Goal: Communication & Community: Answer question/provide support

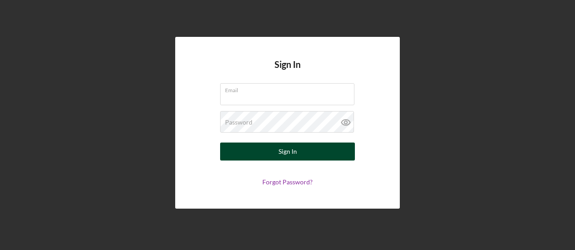
type input "[EMAIL_ADDRESS][DOMAIN_NAME]"
click at [265, 151] on button "Sign In" at bounding box center [287, 152] width 135 height 18
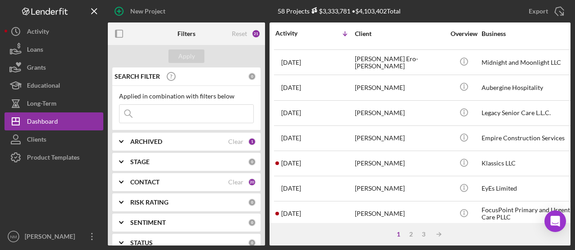
scroll to position [225, 0]
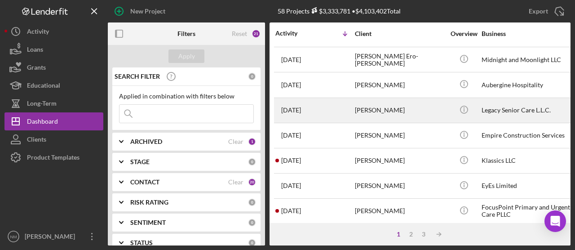
click at [381, 110] on div "[PERSON_NAME]" at bounding box center [400, 110] width 90 height 24
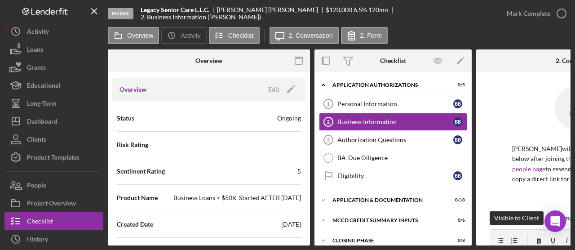
scroll to position [135, 0]
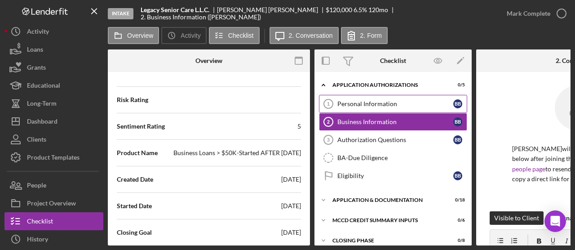
click at [404, 103] on div "Personal Information" at bounding box center [396, 103] width 116 height 7
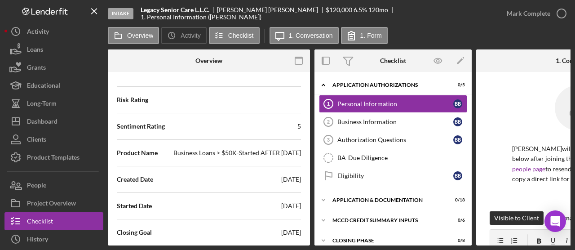
drag, startPoint x: 336, startPoint y: 242, endPoint x: 410, endPoint y: 243, distance: 73.7
click at [410, 243] on div "Overview Internal Workflow Stage Intake Icon/Dropdown Arrow Archive (can unarch…" at bounding box center [339, 147] width 463 height 196
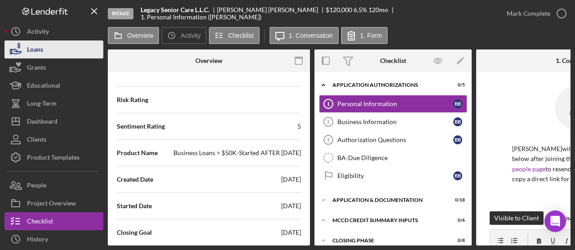
click at [56, 52] on button "Loans" at bounding box center [53, 49] width 99 height 18
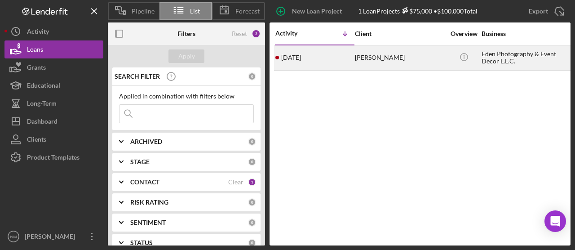
click at [398, 61] on div "[PERSON_NAME]" at bounding box center [400, 58] width 90 height 24
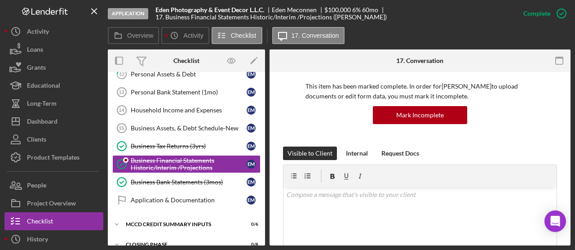
scroll to position [90, 0]
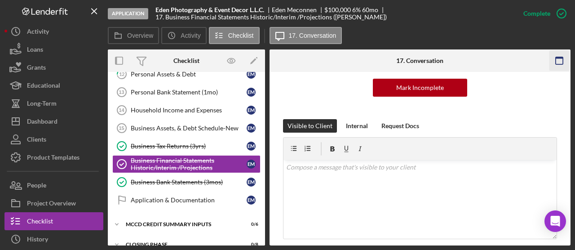
click at [563, 63] on rect "button" at bounding box center [559, 60] width 7 height 7
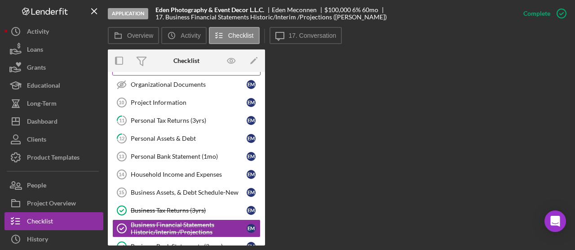
scroll to position [180, 0]
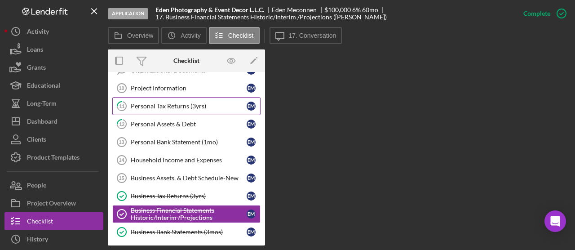
click at [176, 105] on div "Personal Tax Returns (3yrs)" at bounding box center [189, 106] width 116 height 7
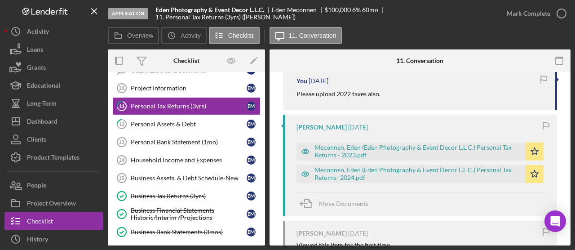
scroll to position [225, 0]
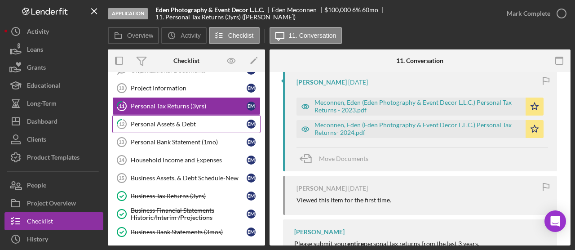
click at [164, 122] on div "Personal Assets & Debt" at bounding box center [189, 123] width 116 height 7
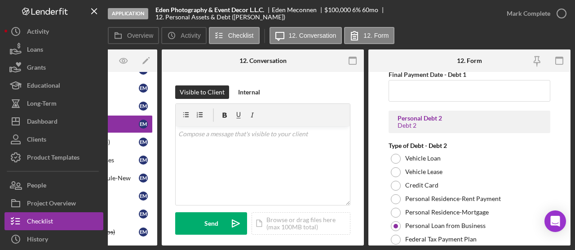
scroll to position [1439, 0]
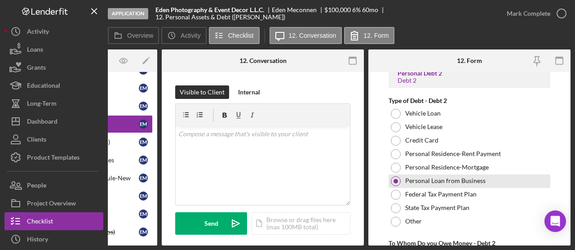
click at [396, 179] on div at bounding box center [396, 181] width 4 height 4
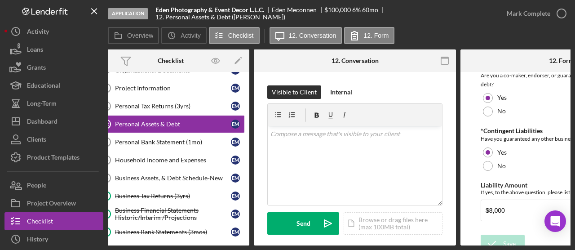
scroll to position [0, 0]
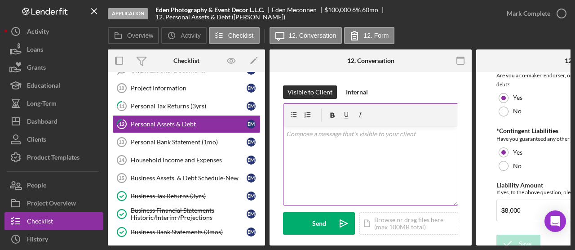
click at [321, 139] on div "v Color teal Color pink Remove color Add row above Add row below Add column bef…" at bounding box center [371, 165] width 174 height 79
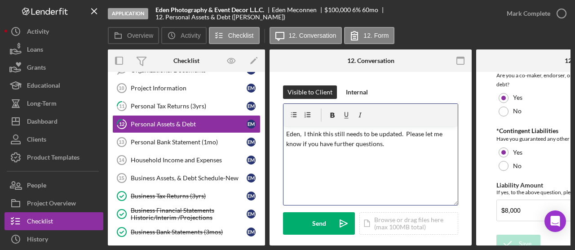
drag, startPoint x: 404, startPoint y: 132, endPoint x: 425, endPoint y: 143, distance: 23.8
click at [405, 133] on p "Eden, I think this still needs to be updated. Please let me know if you have fu…" at bounding box center [370, 139] width 169 height 20
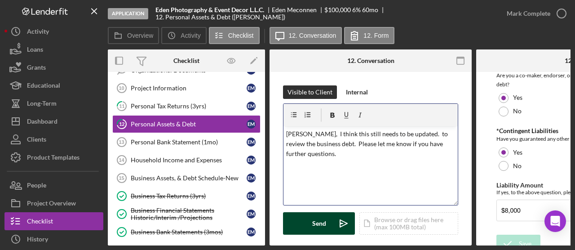
click at [320, 222] on div "Send" at bounding box center [319, 223] width 14 height 22
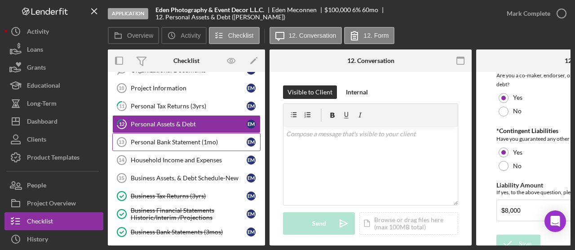
click at [176, 140] on div "Personal Bank Statement (1mo)" at bounding box center [189, 141] width 116 height 7
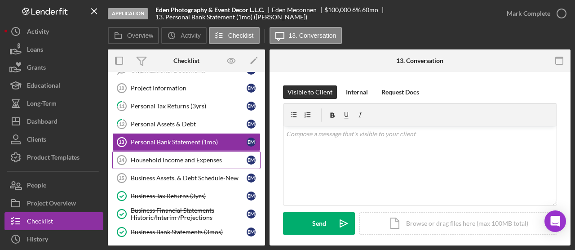
click at [174, 159] on div "Household Income and Expenses" at bounding box center [189, 159] width 116 height 7
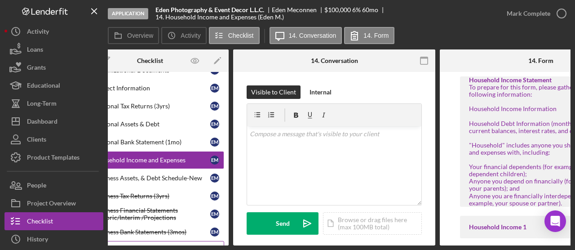
scroll to position [0, 31]
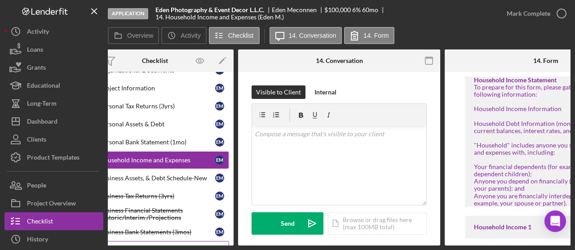
drag, startPoint x: 231, startPoint y: 246, endPoint x: 196, endPoint y: 241, distance: 34.9
click at [196, 241] on div "Application Eden Photography & Event Decor L.L.C. Eden Meconnen $100,000 $75,00…" at bounding box center [287, 125] width 575 height 250
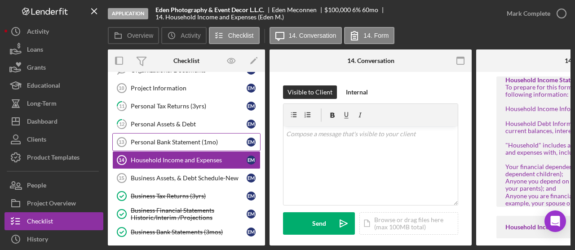
click at [201, 143] on link "Personal Bank Statement (1mo) 13 Personal Bank Statement (1mo) E M" at bounding box center [186, 142] width 148 height 18
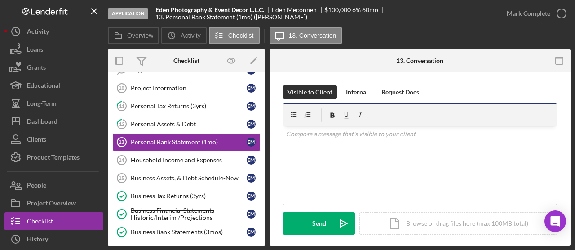
click at [325, 148] on div "v Color teal Color pink Remove color Add row above Add row below Add column bef…" at bounding box center [420, 165] width 273 height 79
click at [294, 133] on p "THis still needs to be completed." at bounding box center [420, 134] width 268 height 10
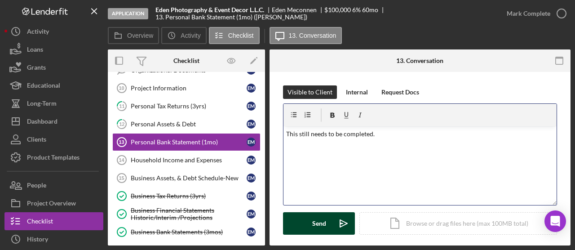
click at [322, 219] on div "Send" at bounding box center [319, 223] width 14 height 22
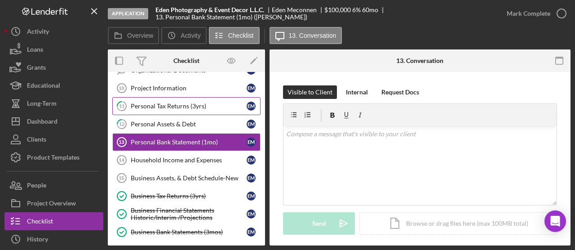
click at [156, 103] on div "Personal Tax Returns (3yrs)" at bounding box center [189, 106] width 116 height 7
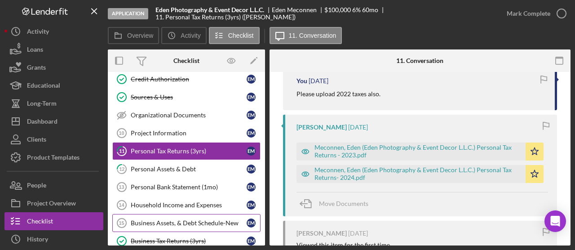
scroll to position [180, 0]
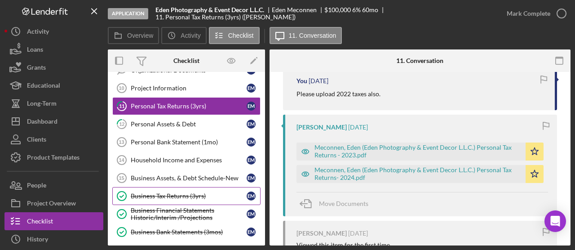
click at [171, 192] on div "Business Tax Returns (3yrs)" at bounding box center [189, 195] width 116 height 7
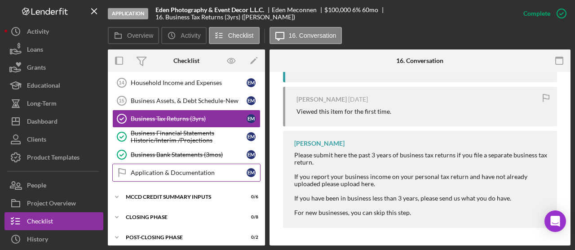
scroll to position [257, 0]
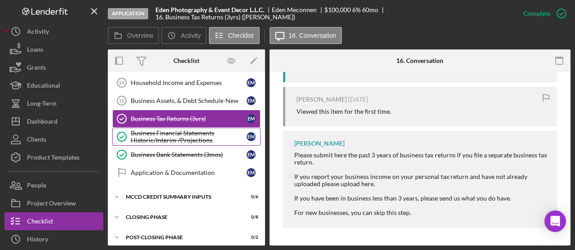
click at [186, 128] on link "Business Financial Statements Historic/Interim /Projections Business Financial …" at bounding box center [186, 137] width 148 height 18
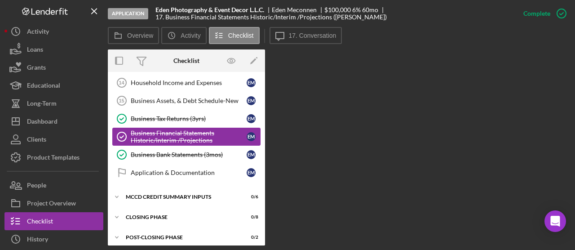
click at [198, 132] on div "Business Financial Statements Historic/Interim /Projections" at bounding box center [189, 136] width 116 height 14
click at [144, 151] on div "Business Bank Statements (3mos)" at bounding box center [189, 154] width 116 height 7
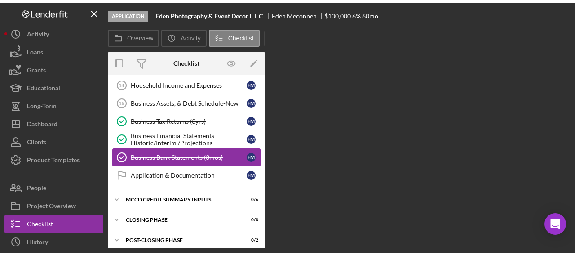
scroll to position [257, 0]
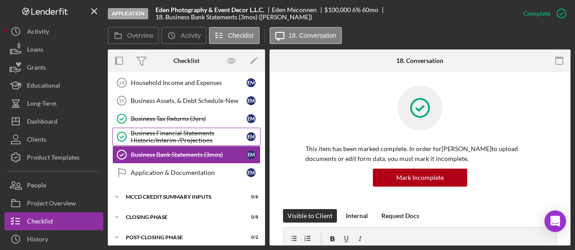
click at [152, 129] on div "Business Financial Statements Historic/Interim /Projections" at bounding box center [189, 136] width 116 height 14
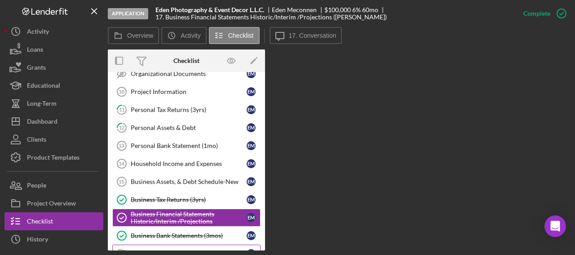
scroll to position [162, 0]
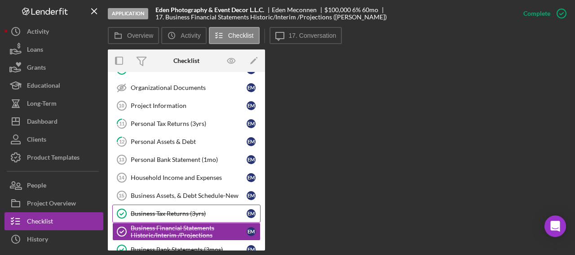
click at [187, 211] on div "Business Tax Returns (3yrs)" at bounding box center [189, 213] width 116 height 7
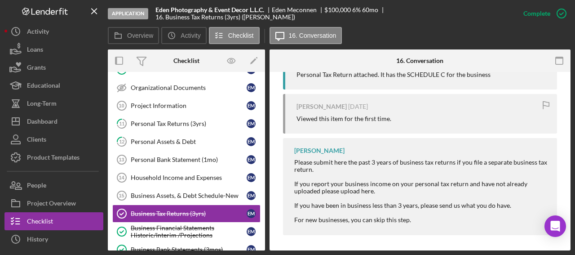
scroll to position [415, 0]
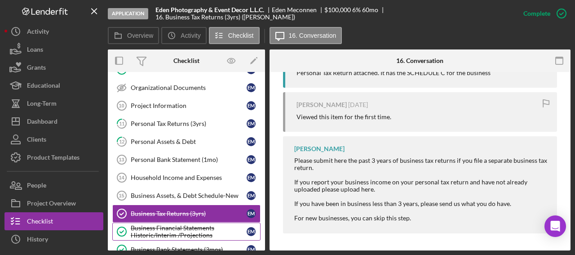
click at [178, 226] on div "Business Financial Statements Historic/Interim /Projections" at bounding box center [189, 231] width 116 height 14
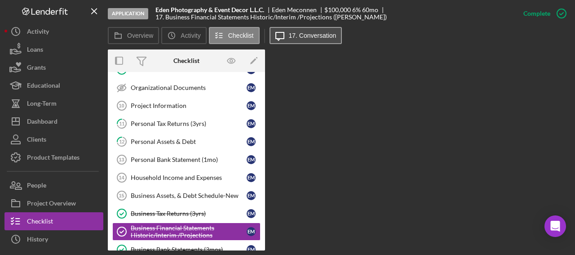
click at [315, 35] on label "17. Conversation" at bounding box center [313, 35] width 48 height 7
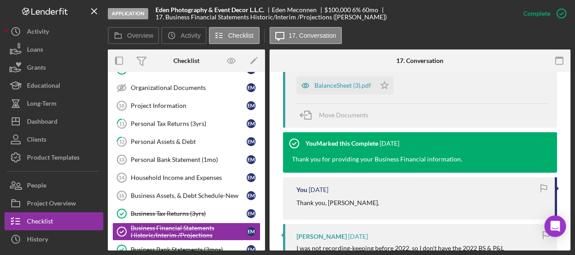
scroll to position [450, 0]
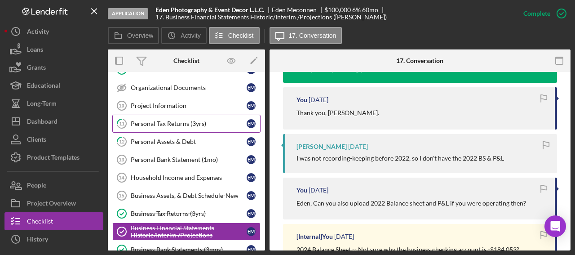
click at [202, 120] on div "Personal Tax Returns (3yrs)" at bounding box center [189, 123] width 116 height 7
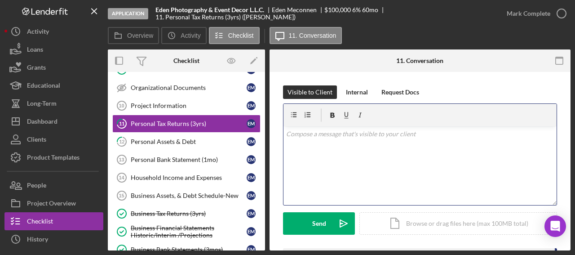
click at [347, 151] on div "v Color teal Color pink Remove color Add row above Add row below Add column bef…" at bounding box center [420, 165] width 273 height 79
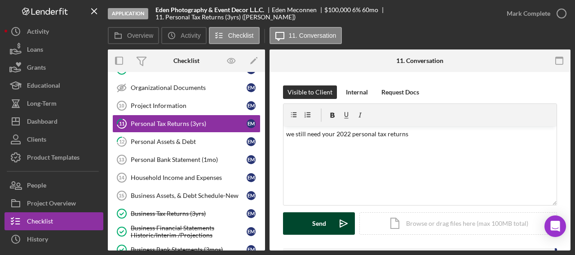
click at [308, 225] on button "Send Icon/icon-invite-send" at bounding box center [319, 223] width 72 height 22
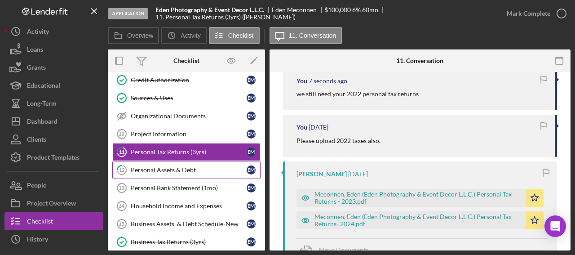
scroll to position [162, 0]
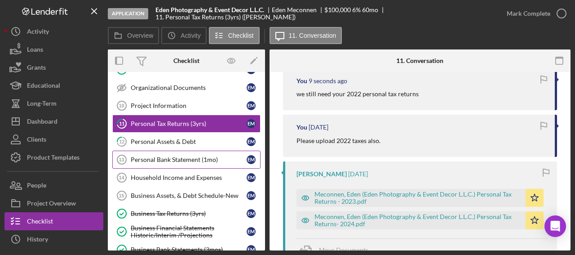
click at [191, 160] on link "Personal Bank Statement (1mo) 13 Personal Bank Statement (1mo) E M" at bounding box center [186, 160] width 148 height 18
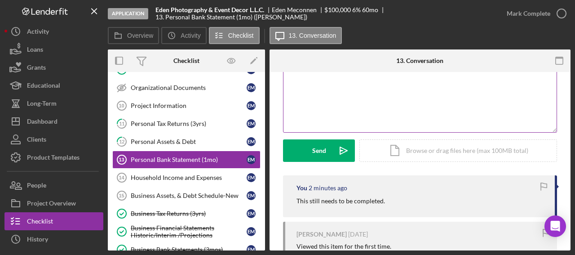
scroll to position [135, 0]
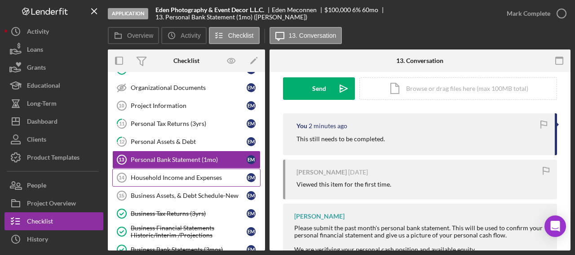
click at [195, 174] on div "Household Income and Expenses" at bounding box center [189, 177] width 116 height 7
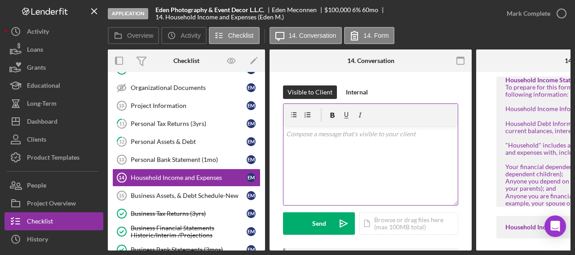
click at [325, 151] on div "v Color teal Color pink Remove color Add row above Add row below Add column bef…" at bounding box center [371, 165] width 174 height 79
drag, startPoint x: 295, startPoint y: 135, endPoint x: 302, endPoint y: 138, distance: 7.9
click at [296, 136] on p "THis needs to be completed" at bounding box center [370, 134] width 169 height 10
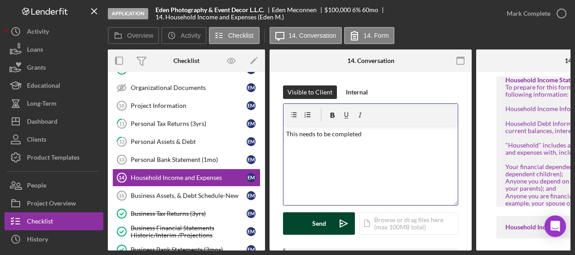
click at [310, 226] on button "Send Icon/icon-invite-send" at bounding box center [319, 223] width 72 height 22
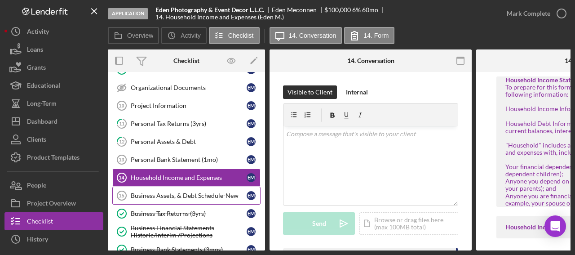
click at [196, 196] on link "Business Assets, & Debt Schedule-New 15 Business Assets, & Debt Schedule-New E M" at bounding box center [186, 196] width 148 height 18
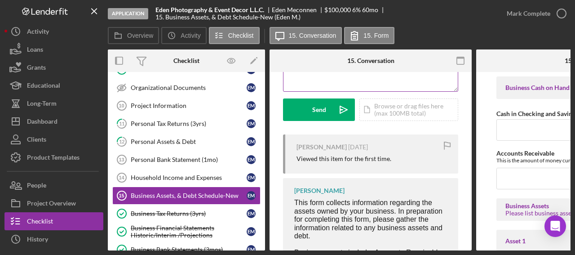
scroll to position [35, 0]
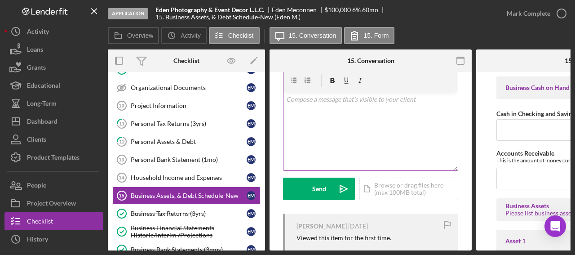
click at [347, 131] on div "v Color teal Color pink Remove color Add row above Add row below Add column bef…" at bounding box center [371, 131] width 174 height 79
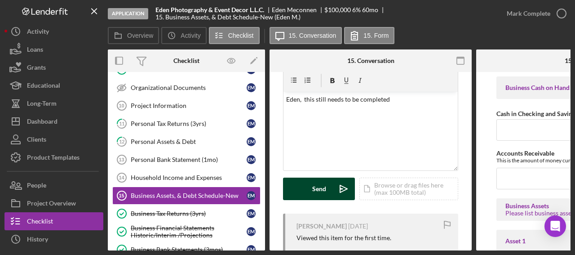
click at [321, 180] on div "Send" at bounding box center [319, 189] width 14 height 22
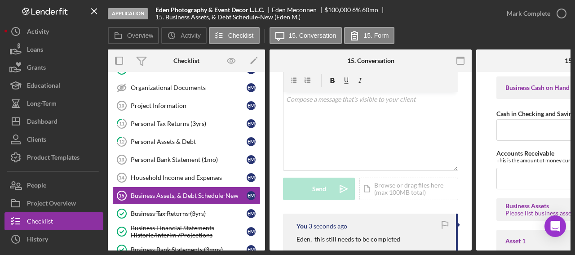
scroll to position [117, 0]
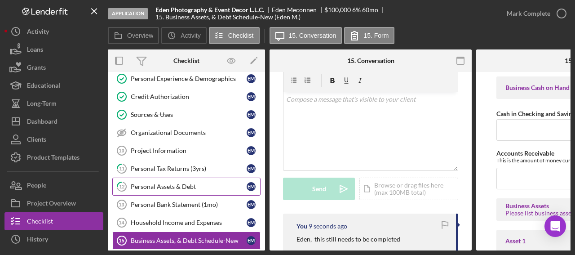
click at [172, 185] on div "Personal Assets & Debt" at bounding box center [189, 186] width 116 height 7
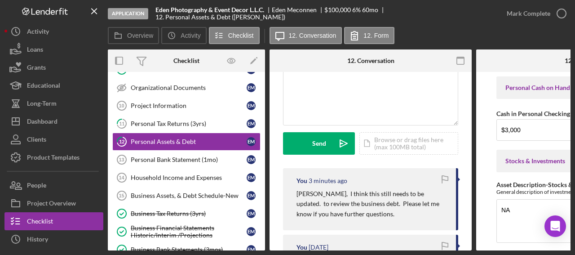
scroll to position [180, 0]
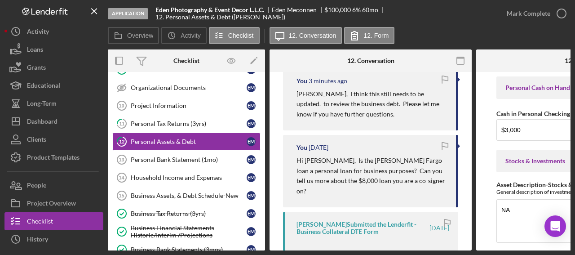
click at [420, 96] on p "[PERSON_NAME], I think this still needs to be updated. to review the business d…" at bounding box center [372, 104] width 151 height 30
click at [489, 34] on div "Overview Icon/History Activity Checklist Icon/Message 12. Conversation 12. Form" at bounding box center [339, 36] width 463 height 18
click at [177, 125] on link "11 Personal Tax Returns (3yrs) E M" at bounding box center [186, 124] width 148 height 18
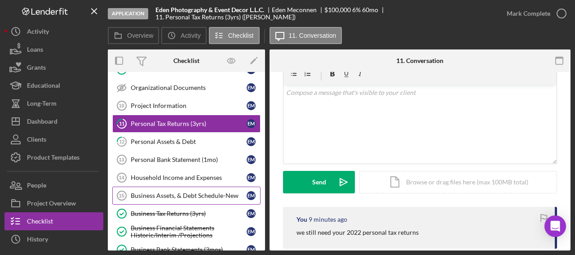
scroll to position [207, 0]
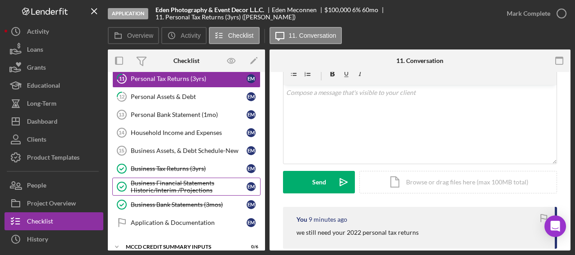
click at [191, 182] on div "Business Financial Statements Historic/Interim /Projections" at bounding box center [189, 186] width 116 height 14
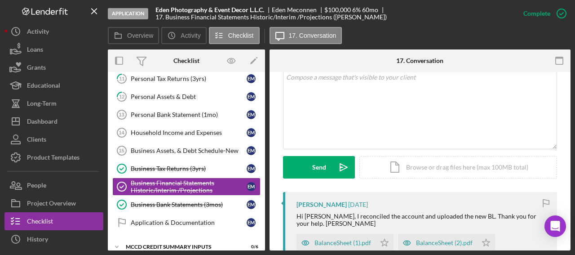
scroll to position [225, 0]
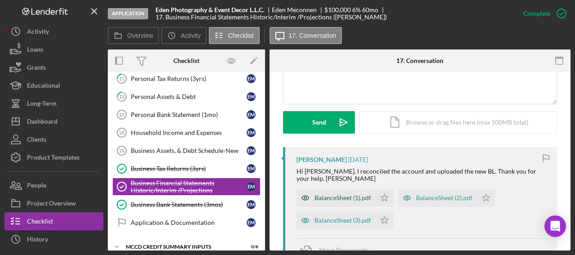
click at [340, 194] on div "BalanceSheet (1).pdf" at bounding box center [343, 197] width 57 height 7
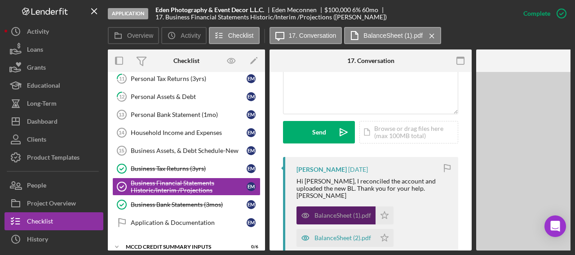
scroll to position [235, 0]
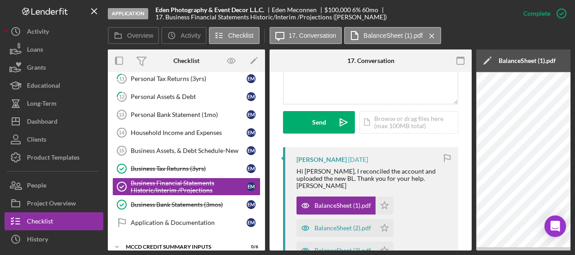
drag, startPoint x: 346, startPoint y: 250, endPoint x: 411, endPoint y: 255, distance: 64.9
click at [411, 250] on html "Application Eden Photography & Event Decor L.L.C. Eden Meconnen $100,000 $75,00…" at bounding box center [287, 127] width 575 height 255
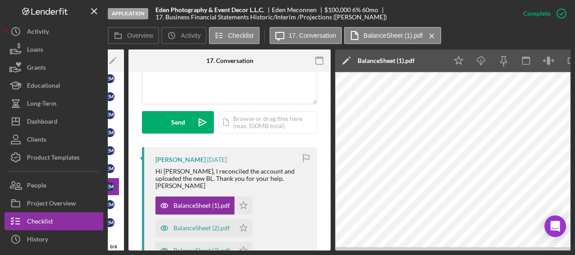
scroll to position [0, 175]
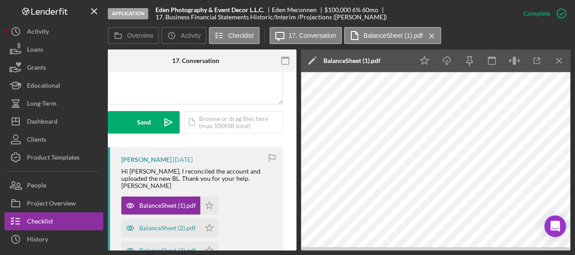
click at [312, 63] on icon "Icon/Edit" at bounding box center [312, 60] width 22 height 22
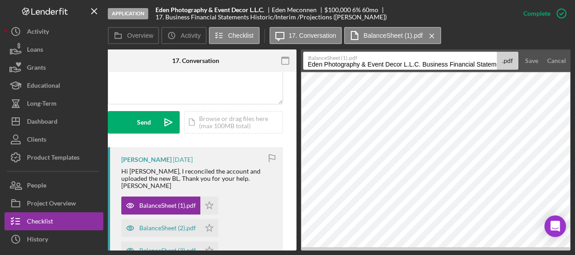
click at [468, 67] on input "Eden Photography & Event Decor L.L.C. Business Financial Statements Historic/In…" at bounding box center [400, 61] width 194 height 18
drag, startPoint x: 423, startPoint y: 64, endPoint x: 510, endPoint y: 63, distance: 87.2
click at [510, 63] on div "BalanceSheet (1).pdf Eden Photography & Event Decor L.L.C. Business Financial S…" at bounding box center [410, 61] width 215 height 18
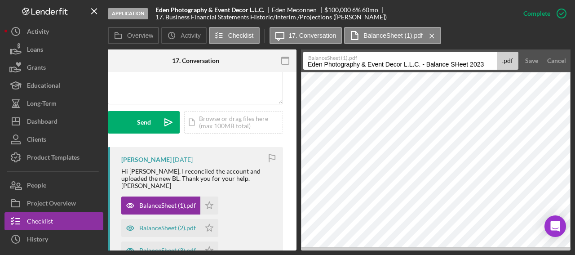
click at [459, 62] on input "Eden Photography & Event Decor L.L.C. - Balance SHeet 2023" at bounding box center [400, 61] width 194 height 18
type input "Eden Photography & Event Decor L.L.C. - Balance Sheet 2023"
click at [533, 62] on div "Save" at bounding box center [532, 61] width 13 height 18
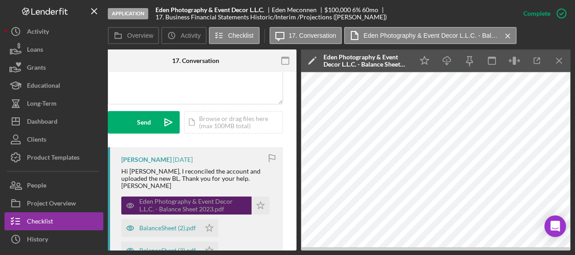
scroll to position [280, 0]
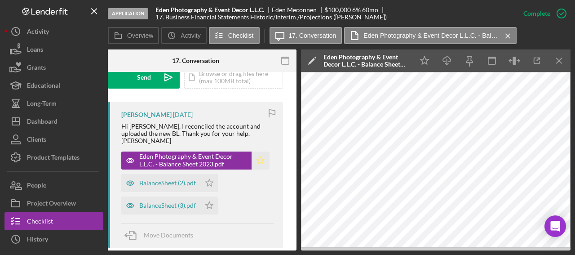
click at [258, 153] on icon "Icon/Star" at bounding box center [261, 161] width 18 height 18
click at [177, 179] on div "BalanceSheet (2).pdf" at bounding box center [167, 182] width 57 height 7
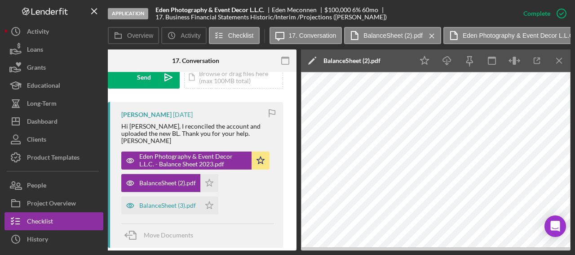
click at [308, 62] on icon "Icon/Edit" at bounding box center [312, 60] width 22 height 22
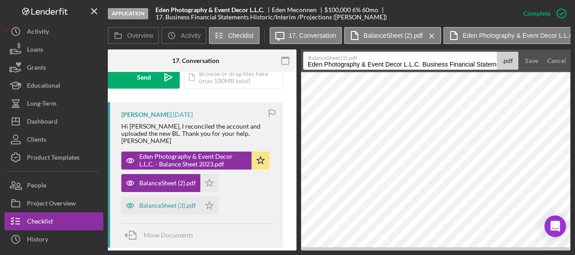
click at [466, 63] on input "Eden Photography & Event Decor L.L.C. Business Financial Statements Historic/In…" at bounding box center [400, 61] width 194 height 18
drag, startPoint x: 423, startPoint y: 66, endPoint x: 520, endPoint y: 71, distance: 96.8
click at [520, 71] on form "BalanceSheet (2).pdf Eden Photography & Event Decor L.L.C. Business Financial S…" at bounding box center [436, 60] width 270 height 22
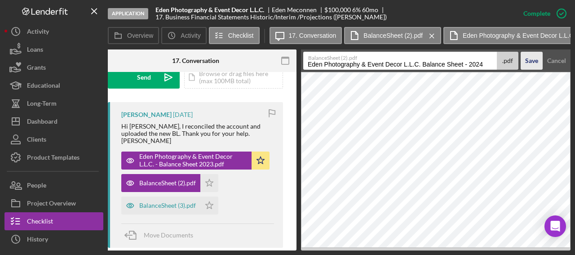
type input "Eden Photography & Event Decor L.L.C. Balance Sheet - 2024"
click at [527, 61] on div "Save" at bounding box center [532, 61] width 13 height 18
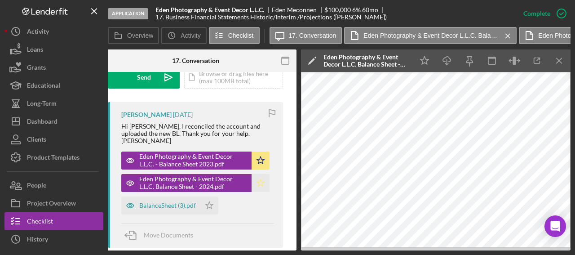
click at [254, 175] on icon "Icon/Star" at bounding box center [261, 183] width 18 height 18
click at [161, 202] on div "BalanceSheet (3).pdf" at bounding box center [167, 205] width 57 height 7
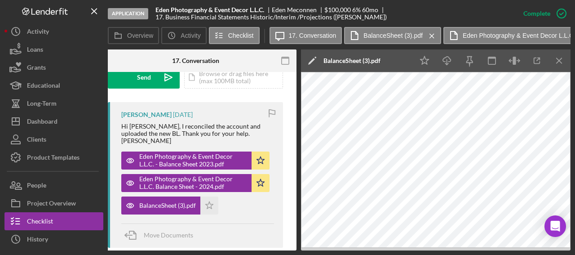
click at [314, 59] on polygon at bounding box center [311, 61] width 7 height 7
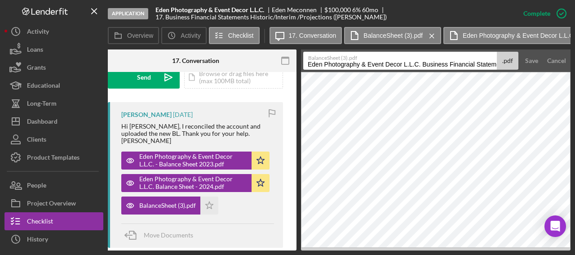
click at [474, 64] on input "Eden Photography & Event Decor L.L.C. Business Financial Statements Historic/In…" at bounding box center [400, 61] width 194 height 18
drag, startPoint x: 423, startPoint y: 64, endPoint x: 539, endPoint y: 60, distance: 116.1
click at [539, 60] on form "BalanceSheet (3).pdf Eden Photography & Event Decor L.L.C. Business Financial S…" at bounding box center [436, 60] width 270 height 22
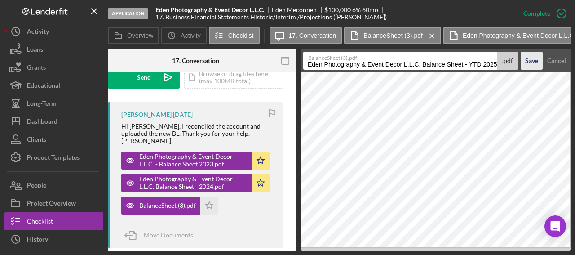
type input "Eden Photography & Event Decor L.L.C. Balance Sheet - YTD 2025"
click at [539, 60] on button "Save" at bounding box center [532, 61] width 22 height 18
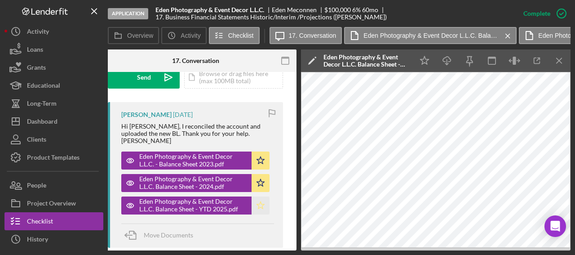
click at [259, 201] on polygon "button" at bounding box center [261, 204] width 8 height 7
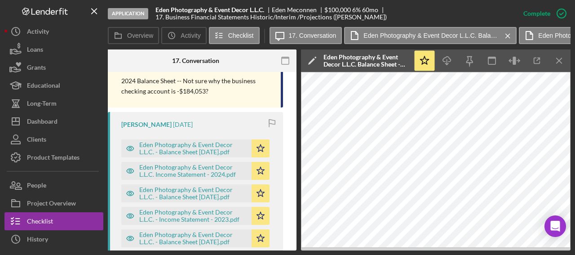
scroll to position [729, 0]
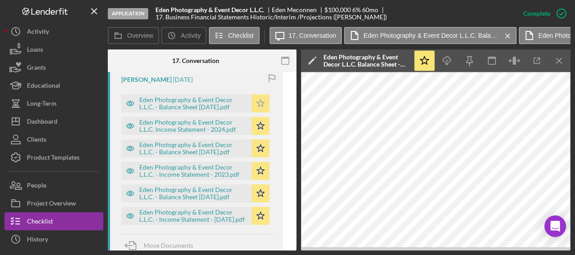
click at [263, 96] on icon "Icon/Star" at bounding box center [261, 103] width 18 height 18
click at [259, 143] on icon "Icon/Star" at bounding box center [261, 148] width 18 height 18
click at [259, 186] on icon "Icon/Star" at bounding box center [261, 193] width 18 height 18
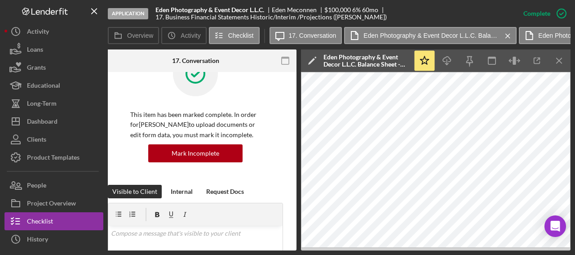
scroll to position [0, 0]
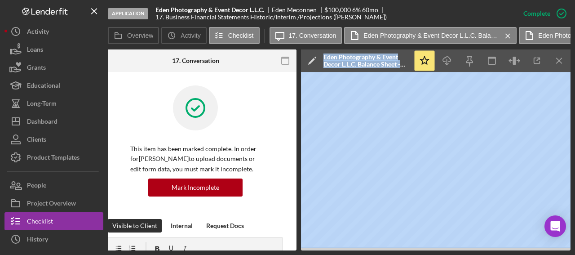
drag, startPoint x: 317, startPoint y: 251, endPoint x: 250, endPoint y: 249, distance: 67.0
click at [250, 249] on div "Application Eden Photography & Event Decor L.L.C. Eden Meconnen $100,000 $75,00…" at bounding box center [287, 127] width 575 height 255
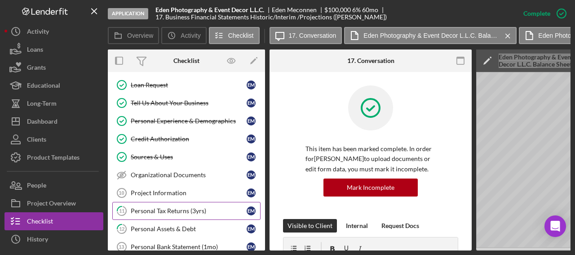
scroll to position [120, 0]
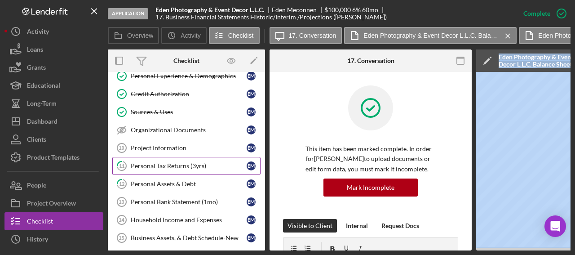
drag, startPoint x: 180, startPoint y: 165, endPoint x: 191, endPoint y: 165, distance: 10.3
click at [180, 165] on div "Personal Tax Returns (3yrs)" at bounding box center [189, 165] width 116 height 7
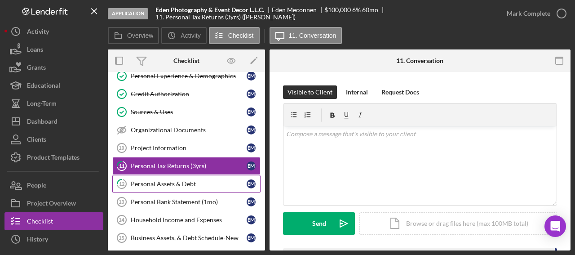
click at [171, 185] on link "12 Personal Assets & Debt E M" at bounding box center [186, 184] width 148 height 18
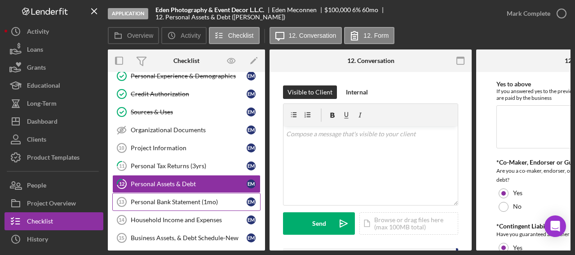
click at [147, 198] on div "Personal Bank Statement (1mo)" at bounding box center [189, 201] width 116 height 7
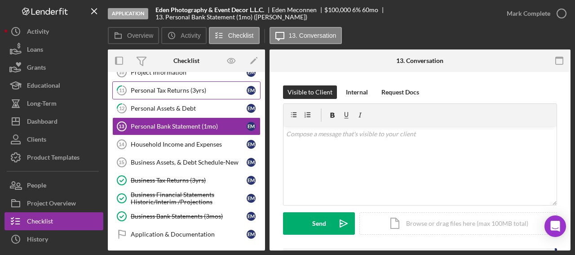
scroll to position [210, 0]
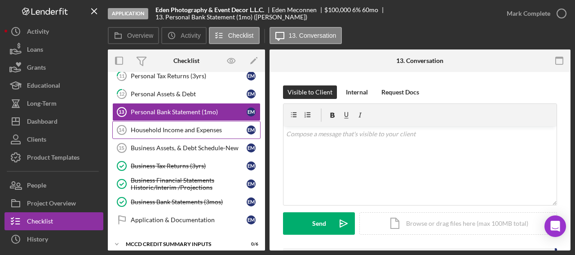
click at [204, 127] on div "Household Income and Expenses" at bounding box center [189, 129] width 116 height 7
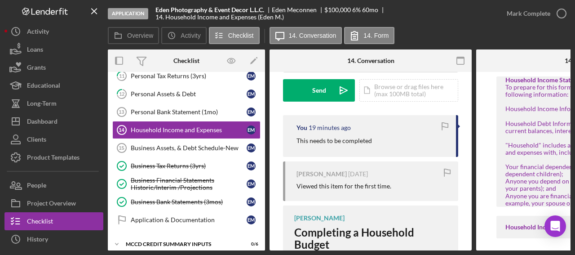
scroll to position [135, 0]
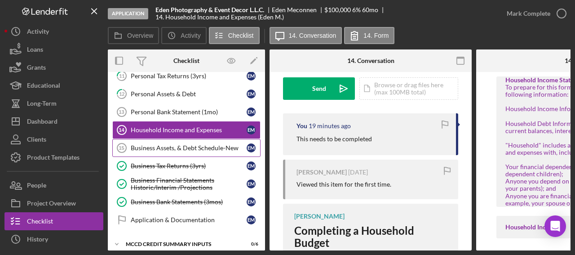
click at [224, 148] on link "Business Assets, & Debt Schedule-New 15 Business Assets, & Debt Schedule-New E M" at bounding box center [186, 148] width 148 height 18
